Goal: Task Accomplishment & Management: Manage account settings

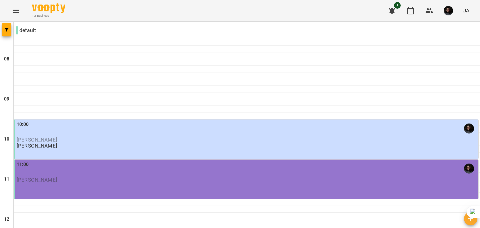
scroll to position [178, 0]
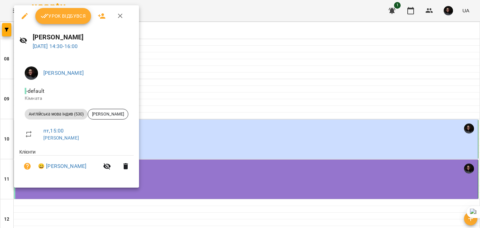
click at [68, 16] on span "Урок відбувся" at bounding box center [63, 16] width 45 height 8
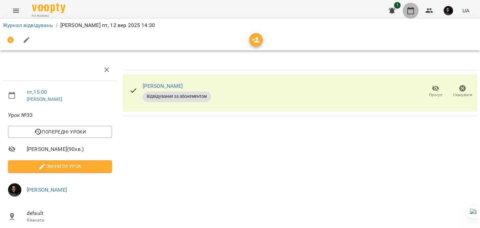
click at [417, 10] on button "button" at bounding box center [411, 11] width 16 height 16
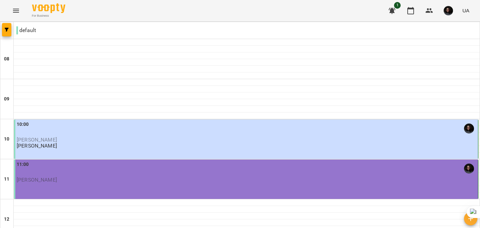
scroll to position [332, 0]
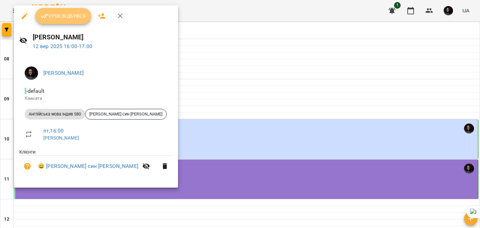
click at [47, 13] on icon "button" at bounding box center [45, 16] width 8 height 8
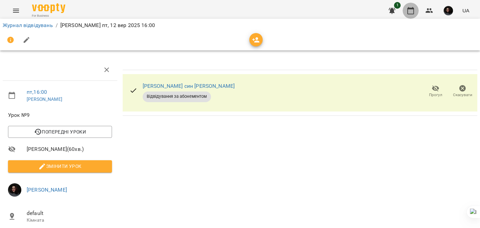
click at [410, 12] on icon "button" at bounding box center [411, 11] width 8 height 8
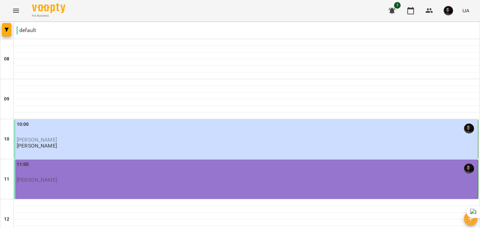
type input "**********"
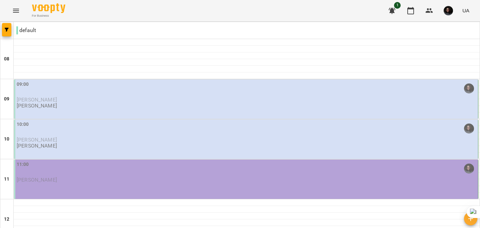
scroll to position [67, 0]
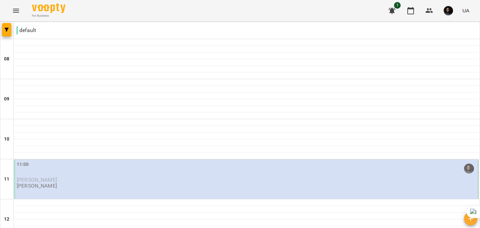
scroll to position [401, 0]
